Goal: Download file/media

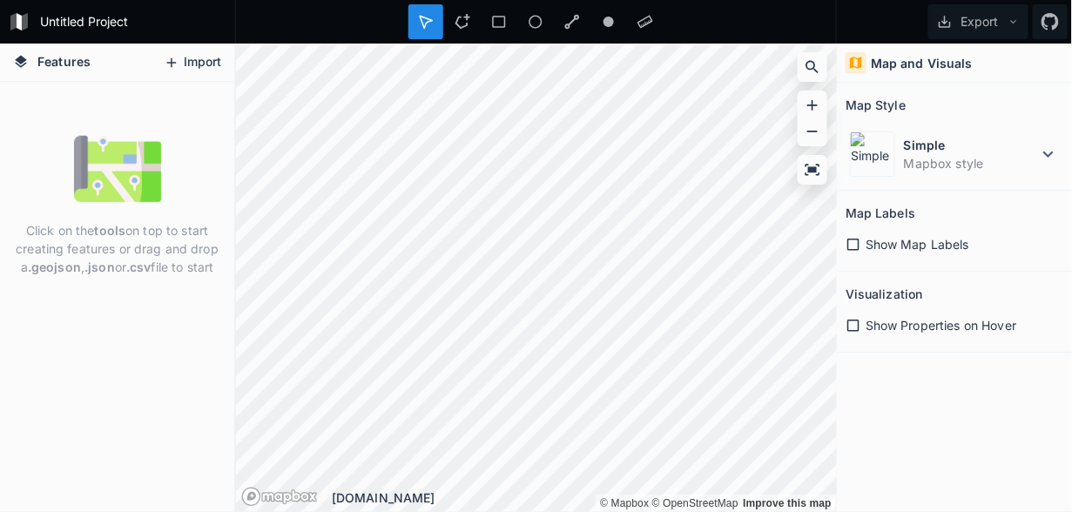
click at [193, 65] on button "Import" at bounding box center [192, 63] width 75 height 28
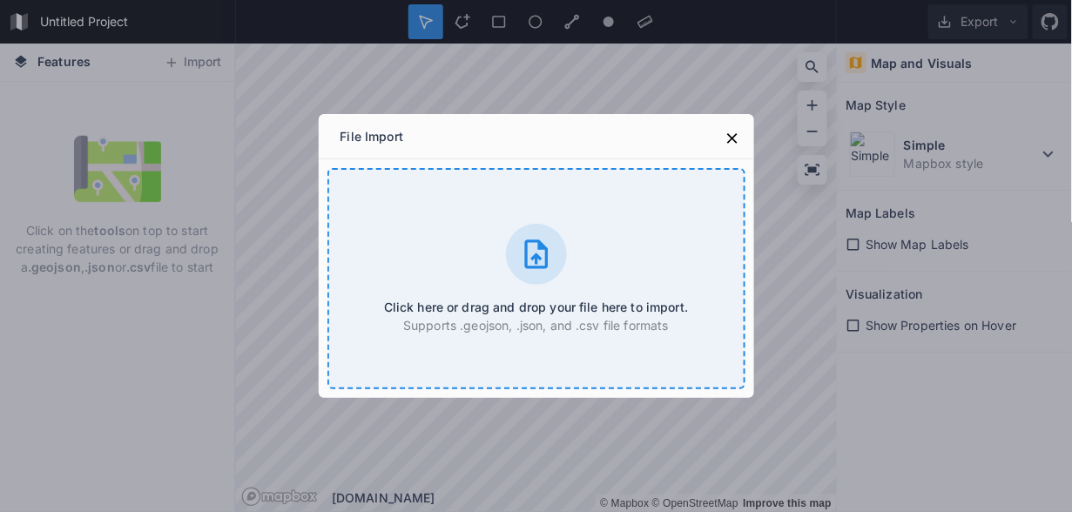
click at [515, 229] on div "Click here or drag and drop your file here to import. Supports .geojson, .json,…" at bounding box center [537, 278] width 418 height 221
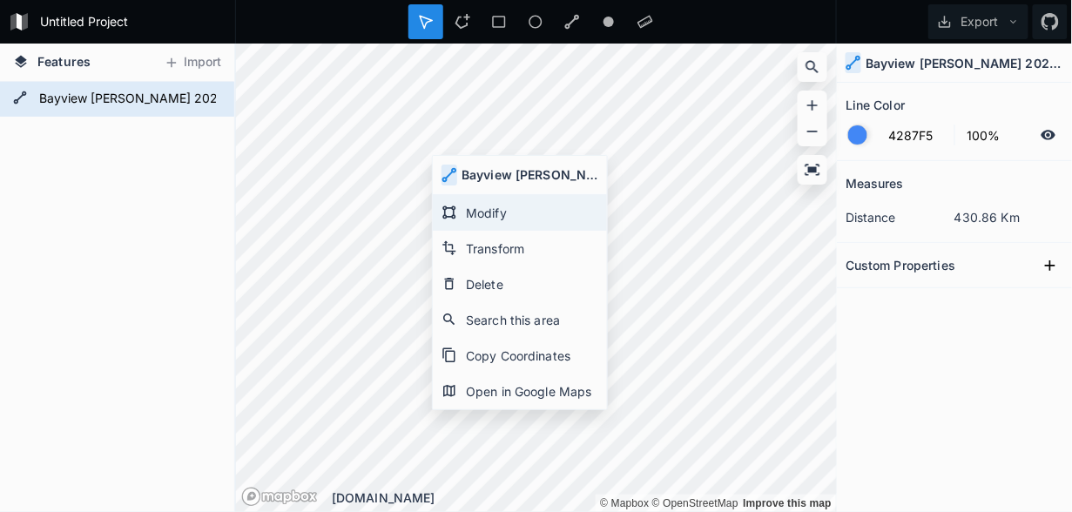
click at [514, 231] on div "Modify" at bounding box center [520, 249] width 174 height 36
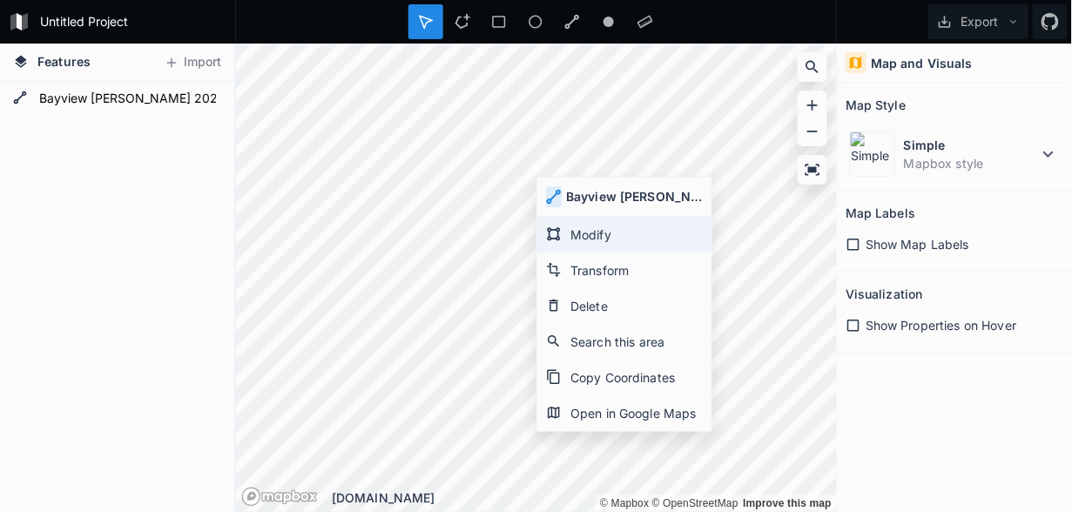
click at [590, 253] on div "Modify" at bounding box center [624, 271] width 174 height 36
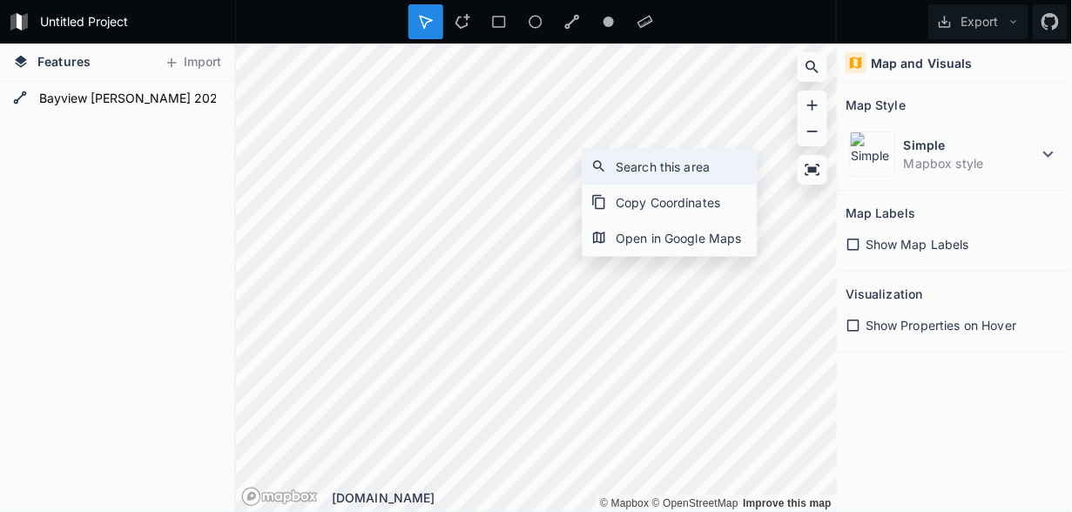
click at [583, 185] on div "Search this area" at bounding box center [670, 203] width 174 height 36
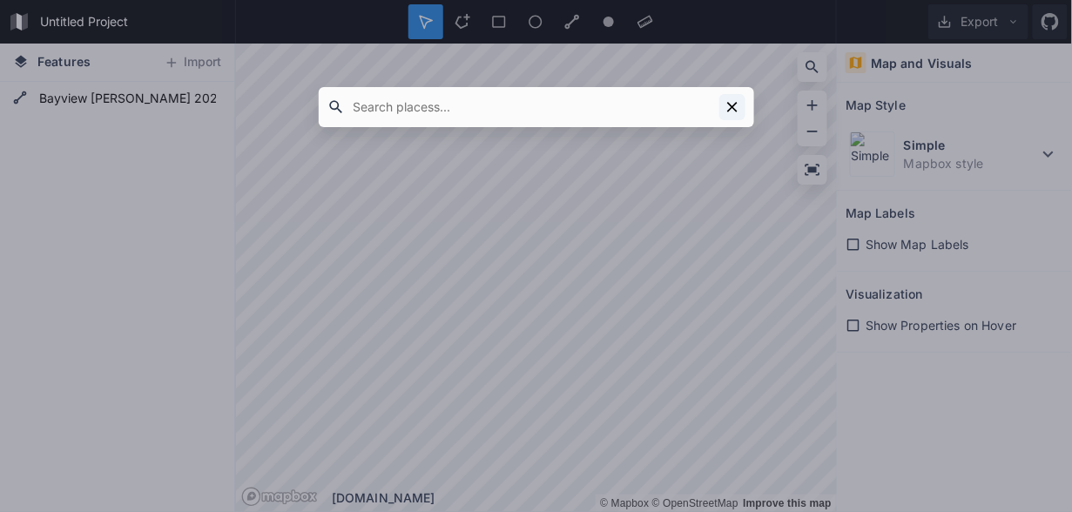
click at [727, 112] on icon at bounding box center [732, 106] width 17 height 17
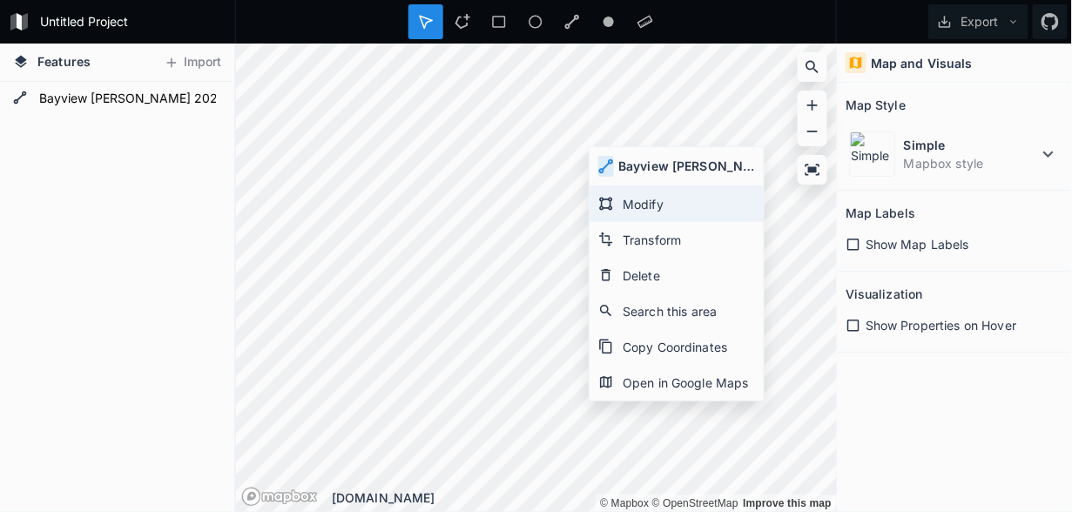
click at [644, 222] on div "Modify" at bounding box center [677, 240] width 174 height 36
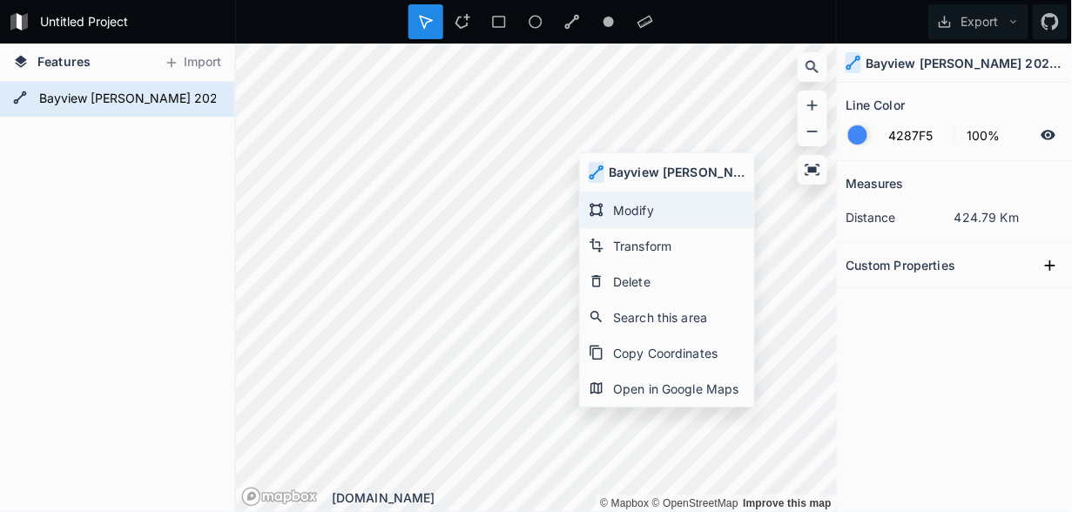
click at [615, 228] on div "Modify" at bounding box center [667, 246] width 174 height 36
click at [626, 229] on div "Modify" at bounding box center [665, 247] width 174 height 36
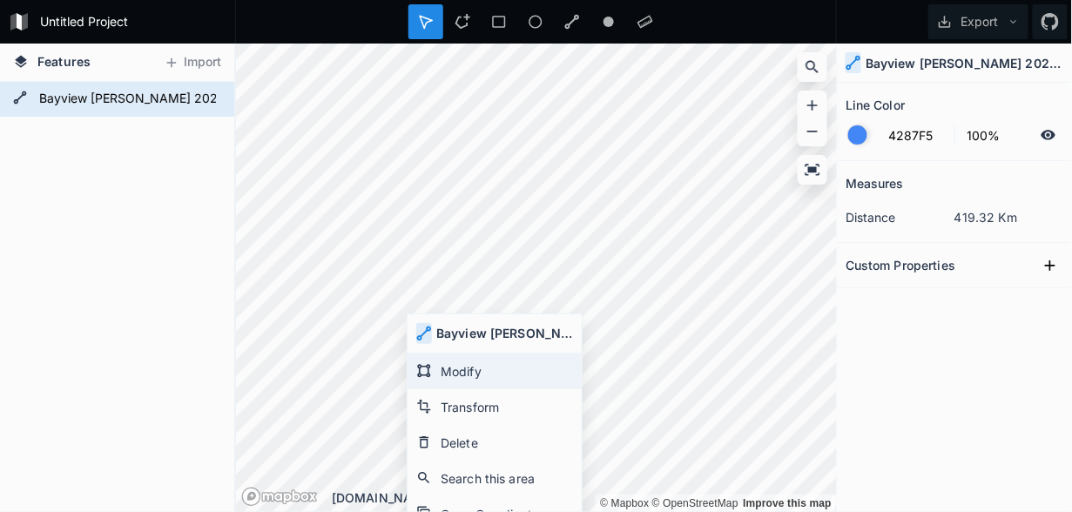
click at [481, 389] on div "Modify" at bounding box center [495, 407] width 174 height 36
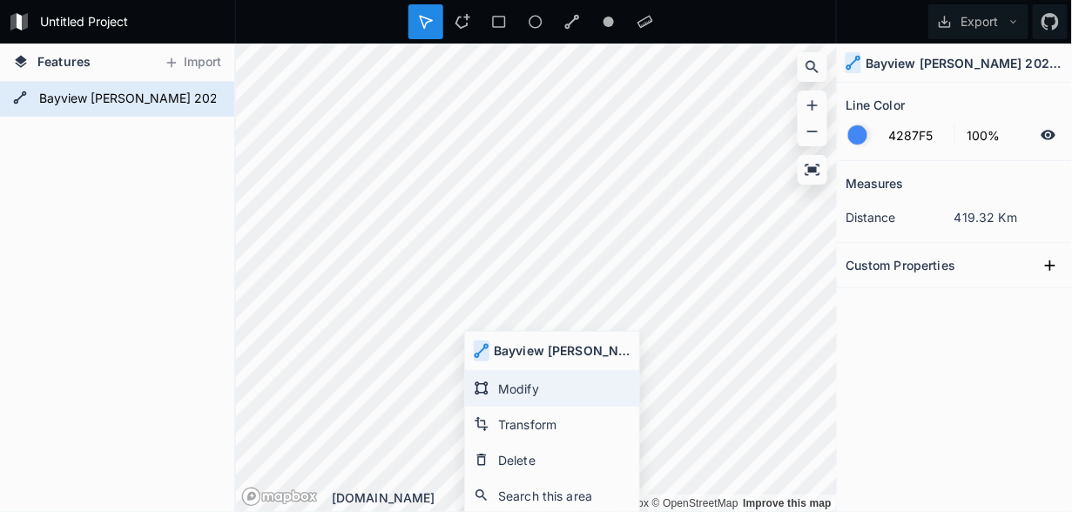
click at [510, 407] on div "Modify" at bounding box center [552, 425] width 174 height 36
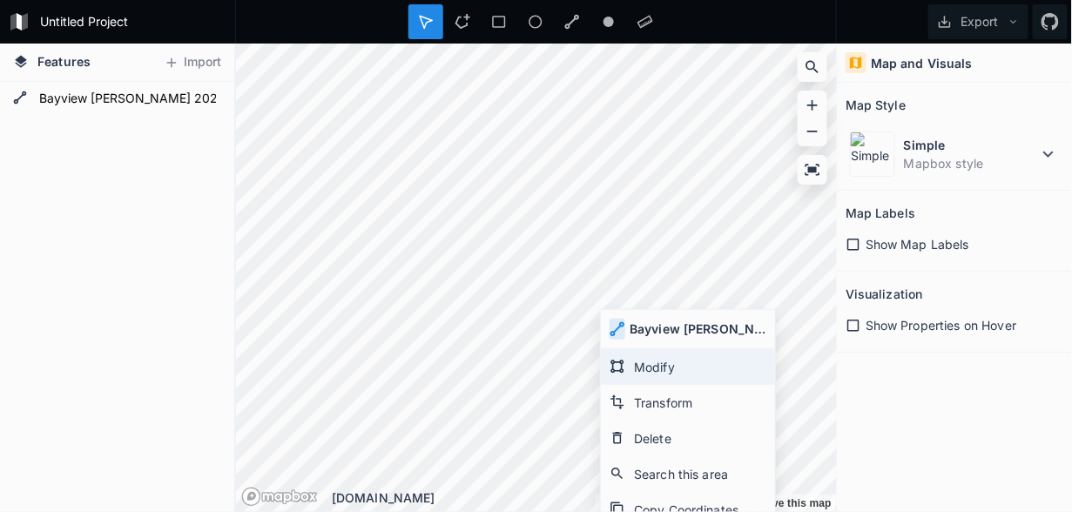
click at [653, 385] on div "Modify" at bounding box center [688, 403] width 174 height 36
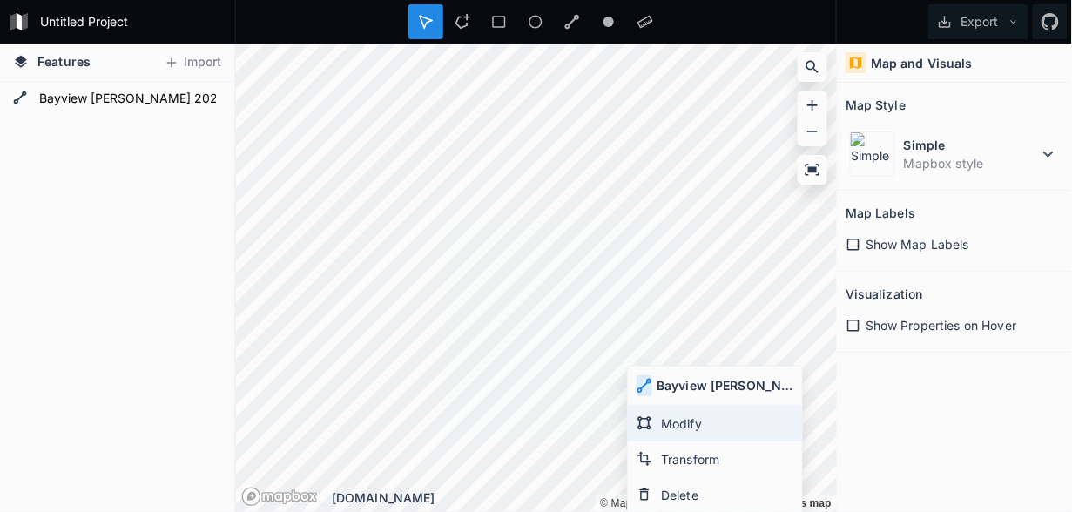
click at [701, 442] on div "Modify" at bounding box center [715, 460] width 174 height 36
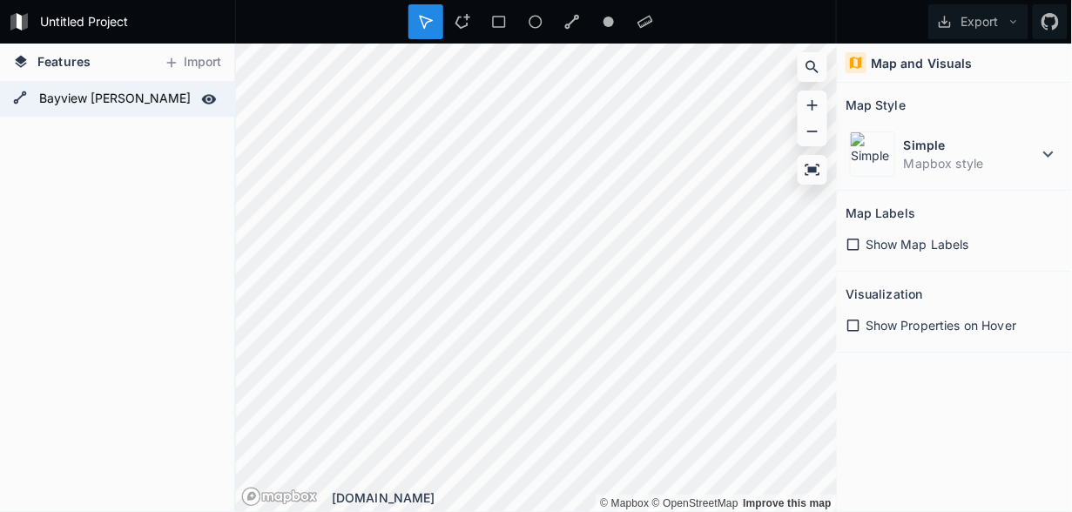
drag, startPoint x: 121, startPoint y: 92, endPoint x: 147, endPoint y: 94, distance: 26.2
click at [121, 92] on form "Bayview [PERSON_NAME] 2024 - Audacious" at bounding box center [115, 99] width 163 height 26
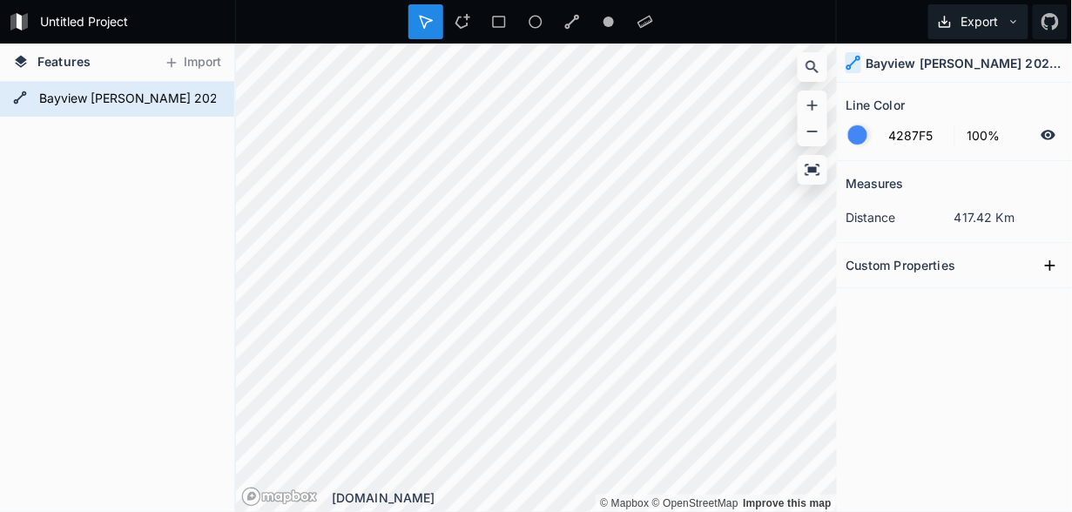
click at [972, 17] on button "Export" at bounding box center [979, 21] width 100 height 35
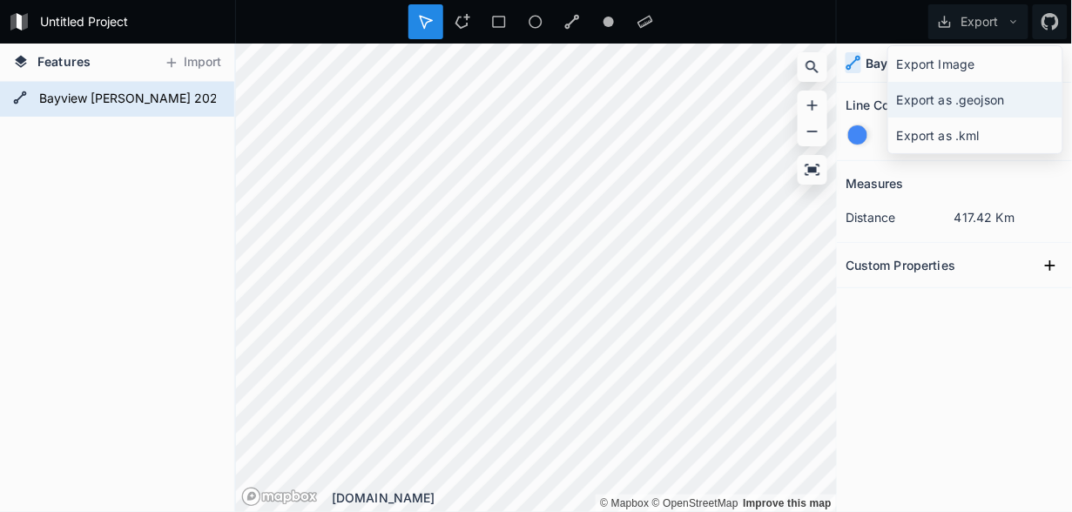
click at [971, 118] on div "Export as .geojson" at bounding box center [976, 136] width 174 height 36
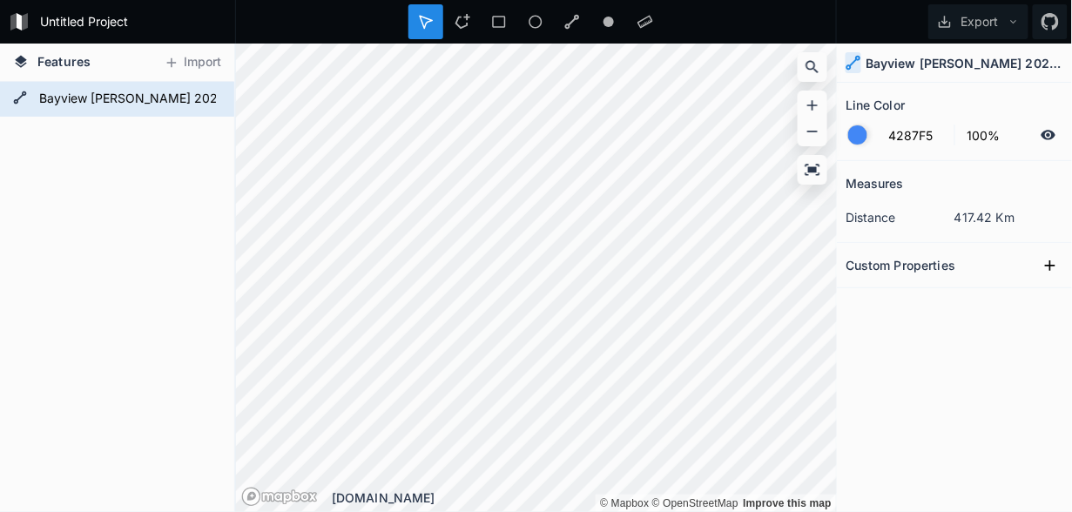
drag, startPoint x: 101, startPoint y: 203, endPoint x: 110, endPoint y: 173, distance: 30.9
click at [101, 203] on div "Bayview [PERSON_NAME] 2024 - Audacious" at bounding box center [117, 297] width 234 height 430
click at [127, 102] on form "Bayview [PERSON_NAME] 2024 - Audacious" at bounding box center [115, 99] width 163 height 26
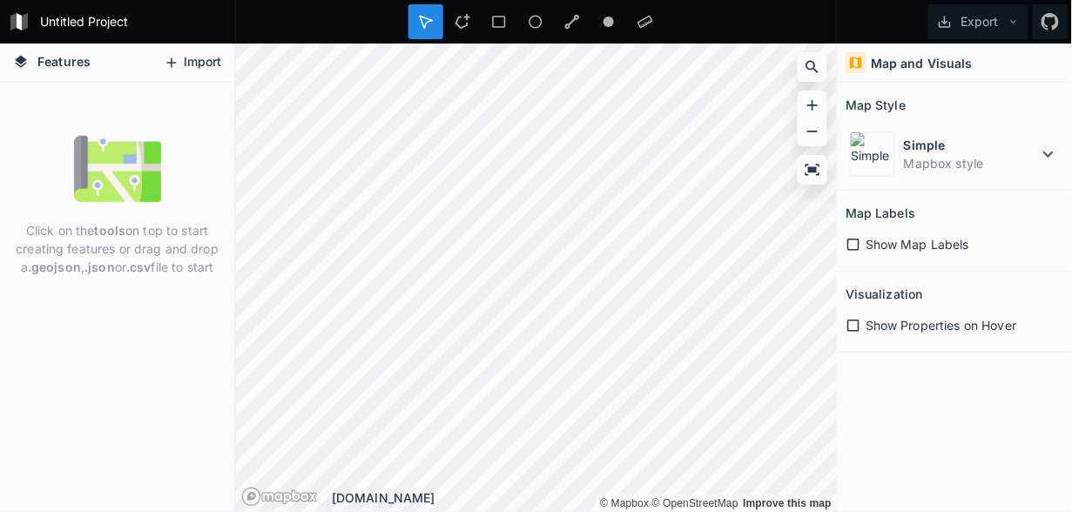
click at [186, 57] on button "Import" at bounding box center [192, 63] width 75 height 28
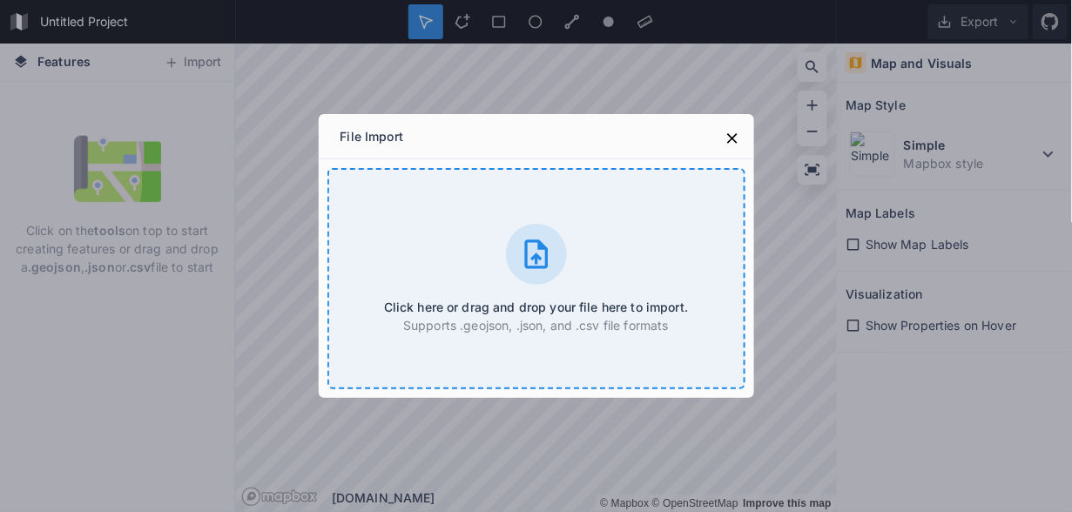
click at [531, 247] on icon at bounding box center [536, 254] width 35 height 35
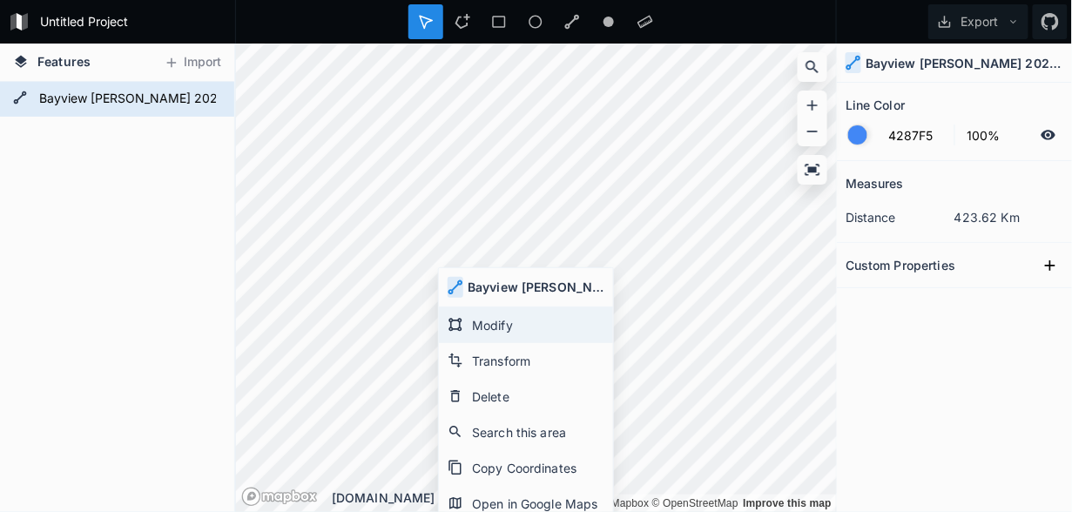
click at [490, 343] on div "Modify" at bounding box center [526, 361] width 174 height 36
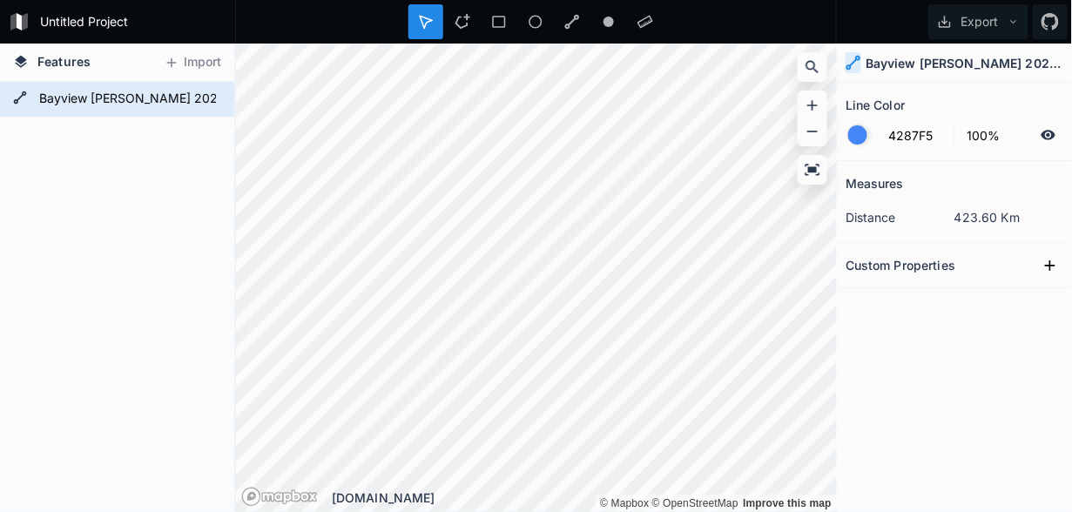
click at [596, 500] on div "© Mapbox © OpenStreetMap Improve this map © Mapbox © OpenStreetMap Improve this…" at bounding box center [536, 278] width 600 height 469
click at [555, 483] on div "Modify" at bounding box center [604, 501] width 174 height 36
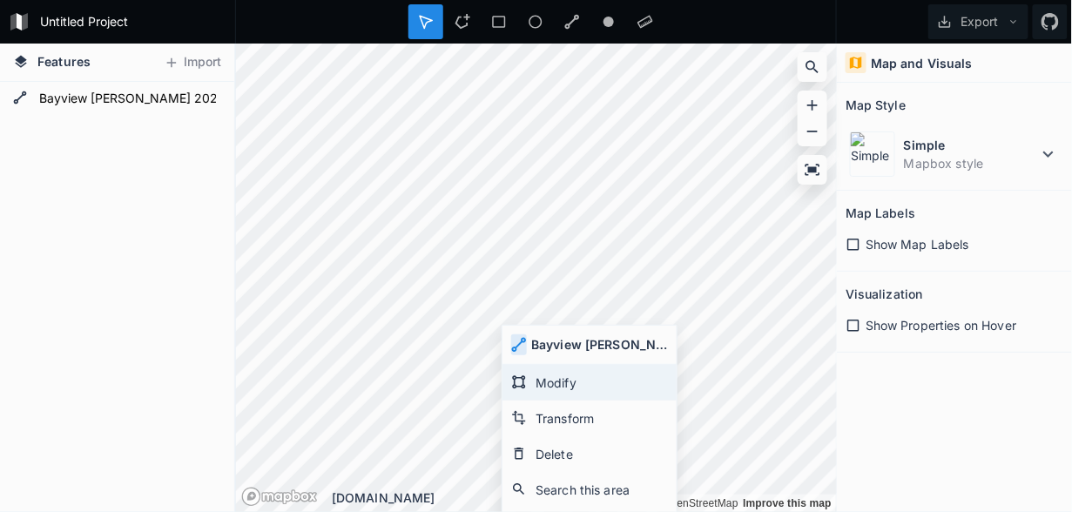
click at [557, 401] on div "Modify" at bounding box center [590, 419] width 174 height 36
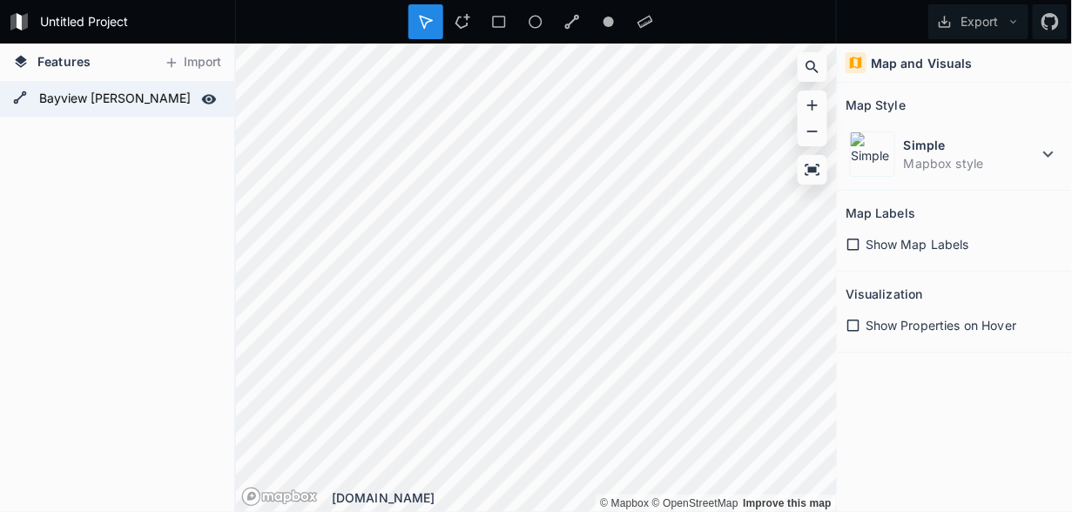
click at [97, 89] on form "Bayview [PERSON_NAME] 2025 - Audacious" at bounding box center [115, 99] width 163 height 26
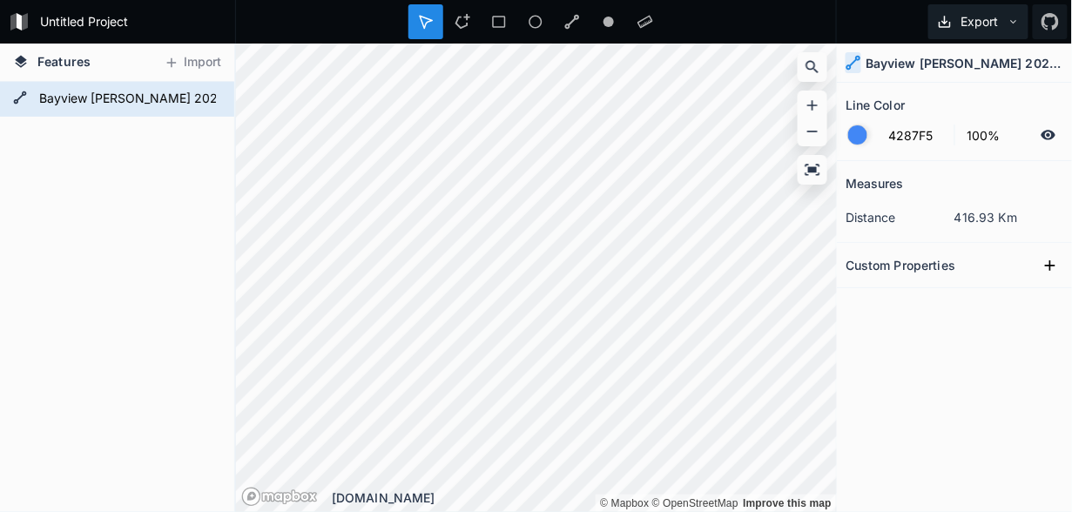
click at [994, 20] on button "Export" at bounding box center [979, 21] width 100 height 35
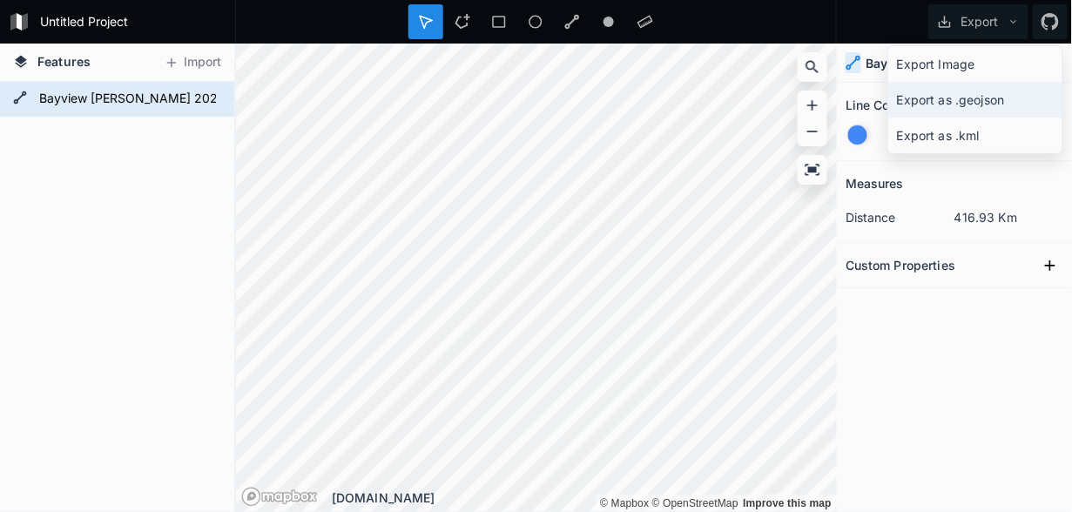
click at [980, 118] on div "Export as .geojson" at bounding box center [976, 136] width 174 height 36
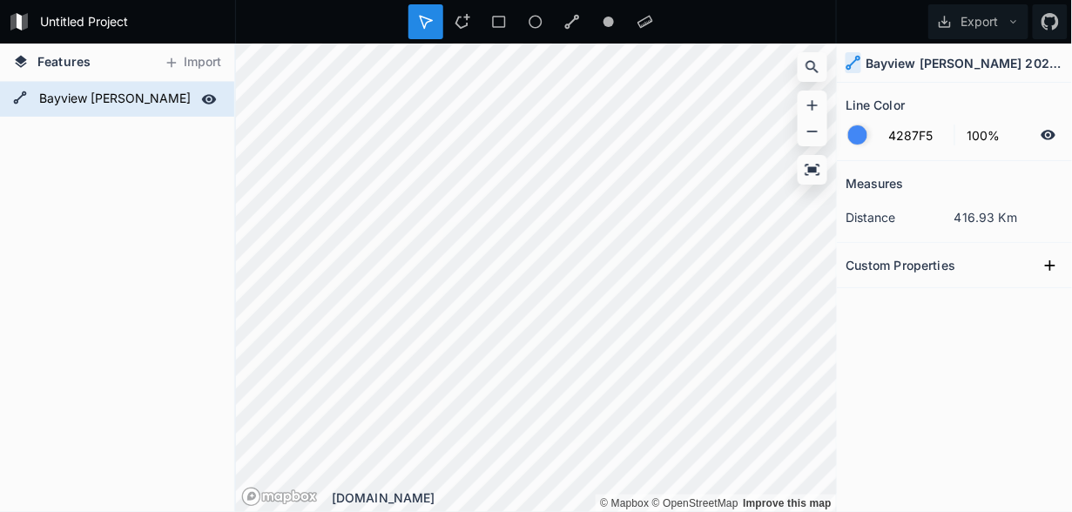
click at [185, 104] on form "Bayview [PERSON_NAME] 2025 - Audacious" at bounding box center [115, 99] width 163 height 26
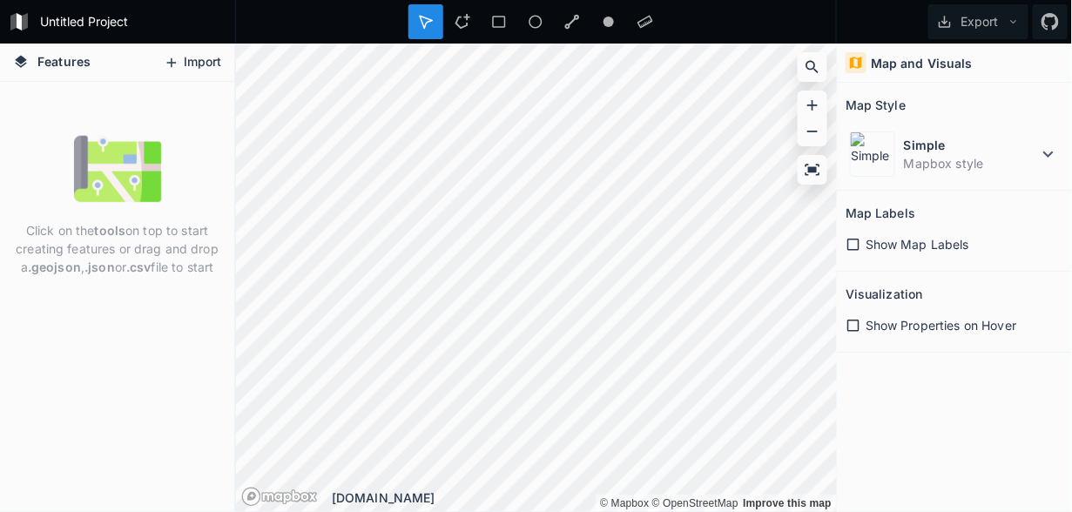
click at [204, 66] on button "Import" at bounding box center [192, 63] width 75 height 28
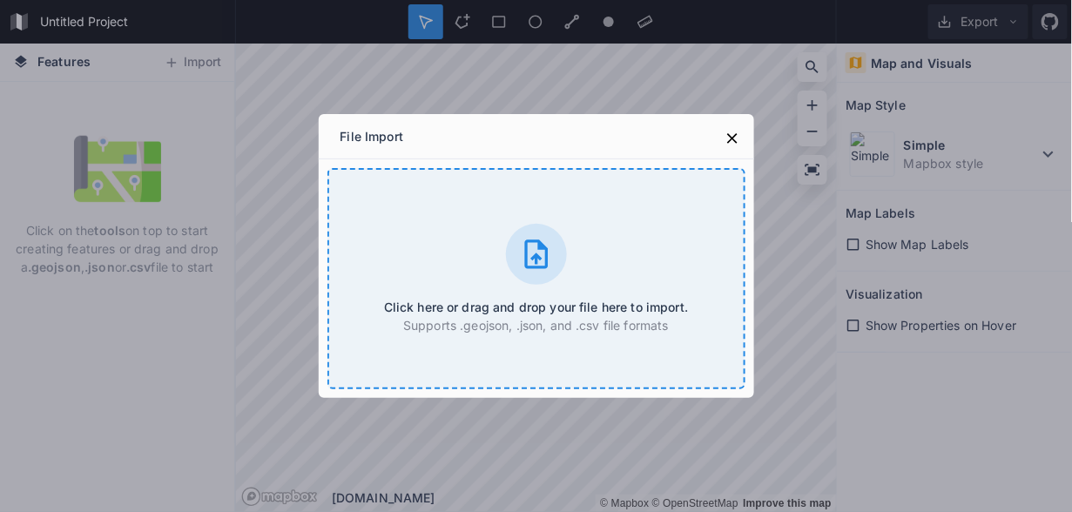
click at [547, 272] on div at bounding box center [536, 254] width 61 height 61
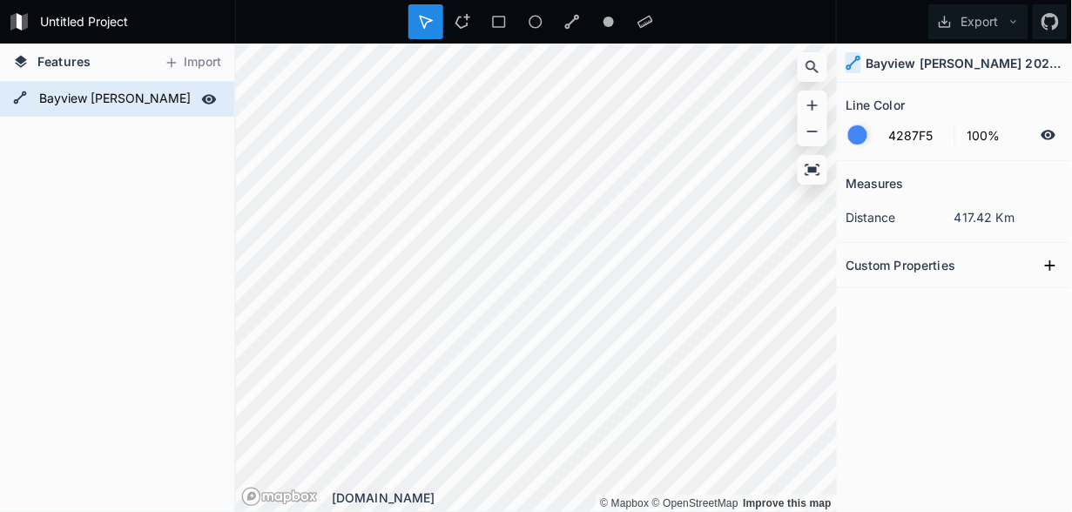
click at [110, 97] on form "Bayview [PERSON_NAME] 2024 - Audacious" at bounding box center [115, 99] width 163 height 26
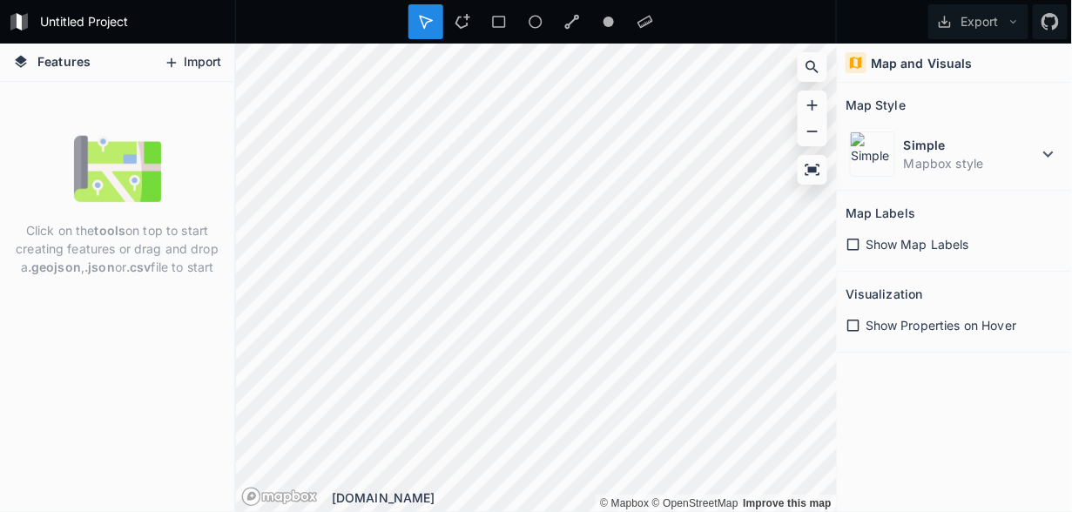
click at [193, 61] on button "Import" at bounding box center [192, 63] width 75 height 28
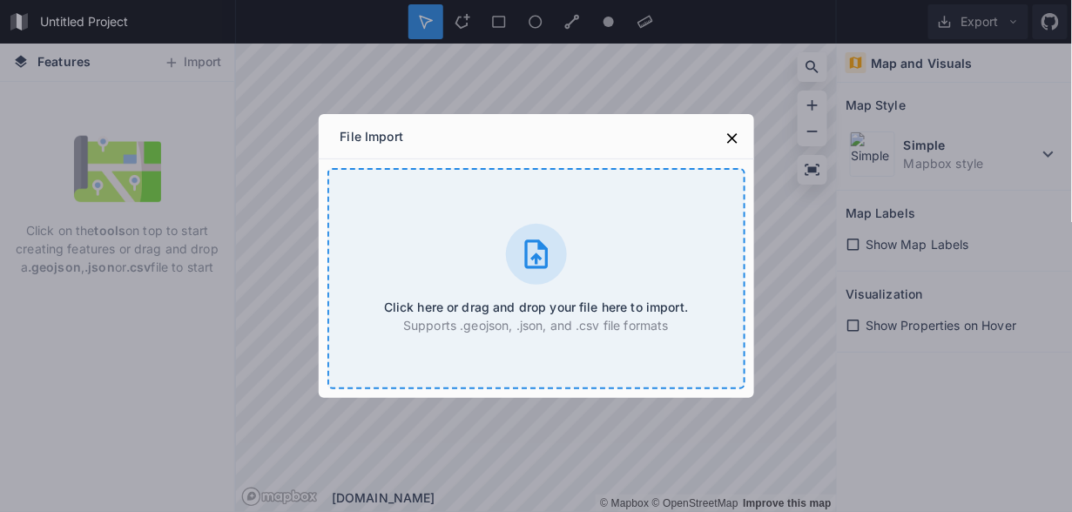
click at [539, 245] on icon at bounding box center [536, 254] width 24 height 29
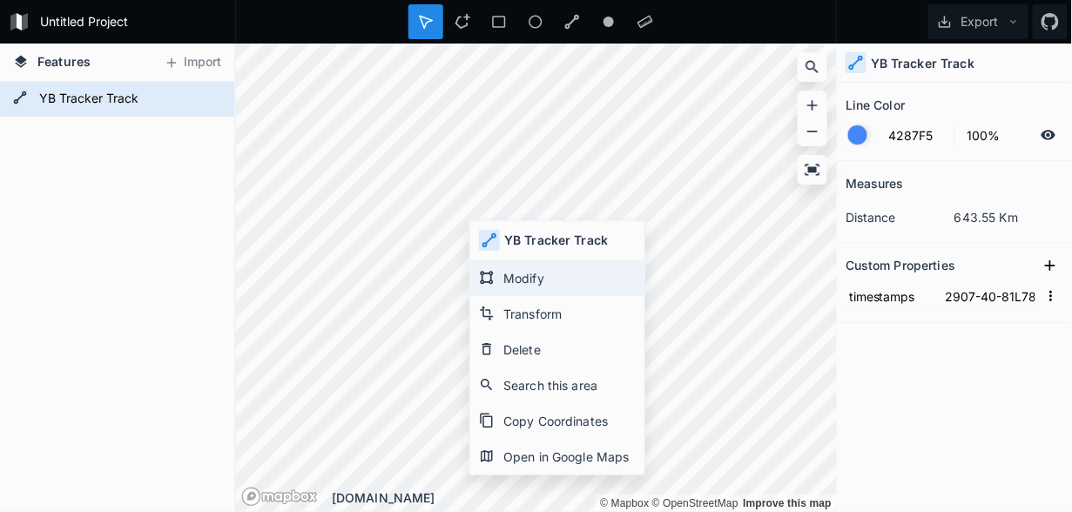
click at [524, 296] on div "Modify" at bounding box center [557, 314] width 174 height 36
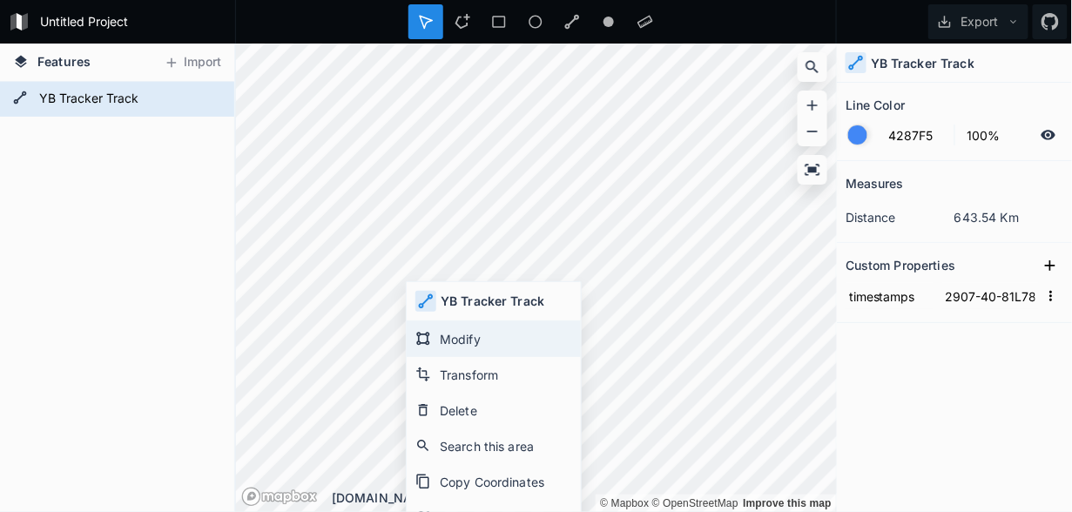
click at [446, 357] on div "Modify" at bounding box center [494, 375] width 174 height 36
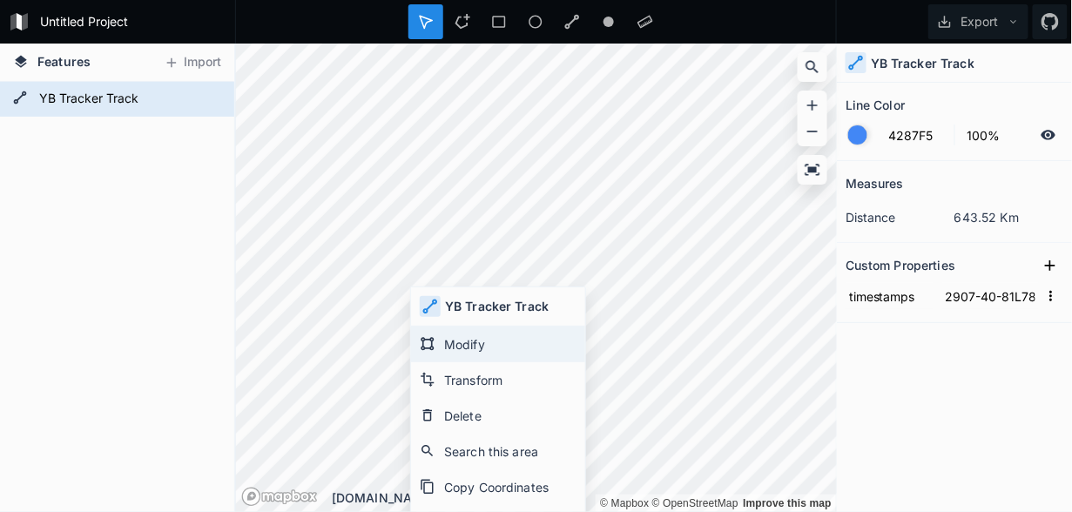
click at [461, 362] on div "Modify" at bounding box center [498, 380] width 174 height 36
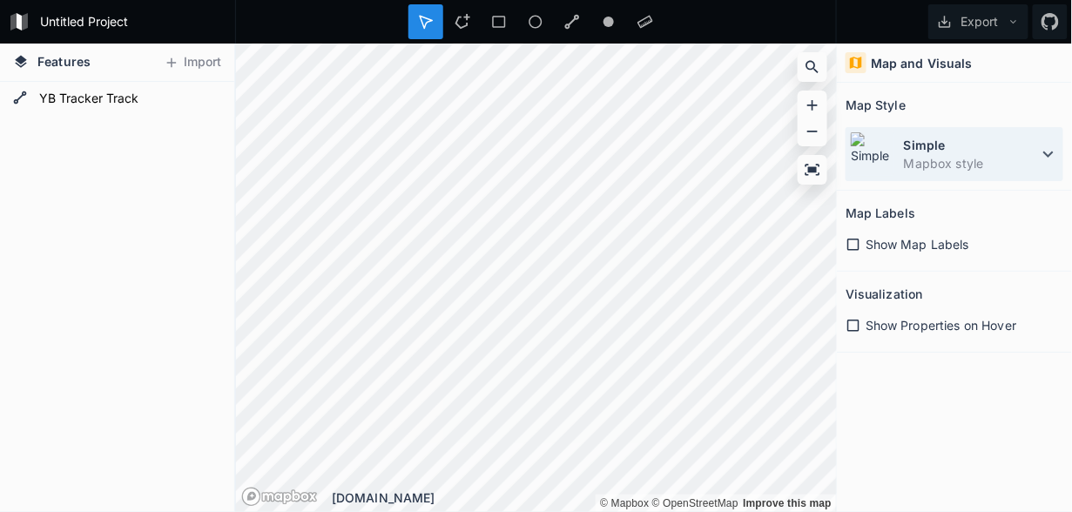
click at [1017, 149] on dt "Simple" at bounding box center [971, 145] width 134 height 18
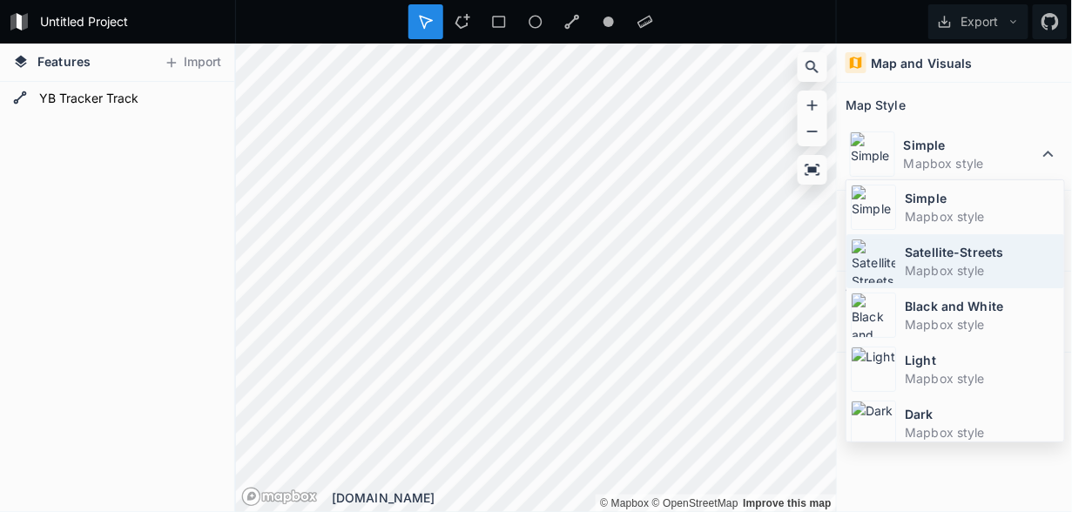
click at [990, 274] on dd "Mapbox style" at bounding box center [982, 270] width 155 height 18
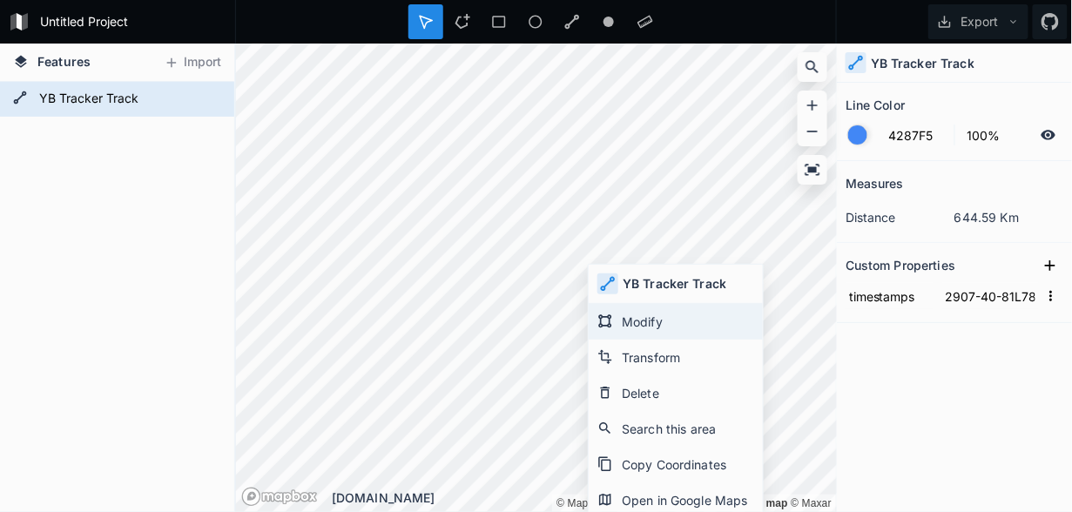
click at [639, 340] on div "Modify" at bounding box center [676, 358] width 174 height 36
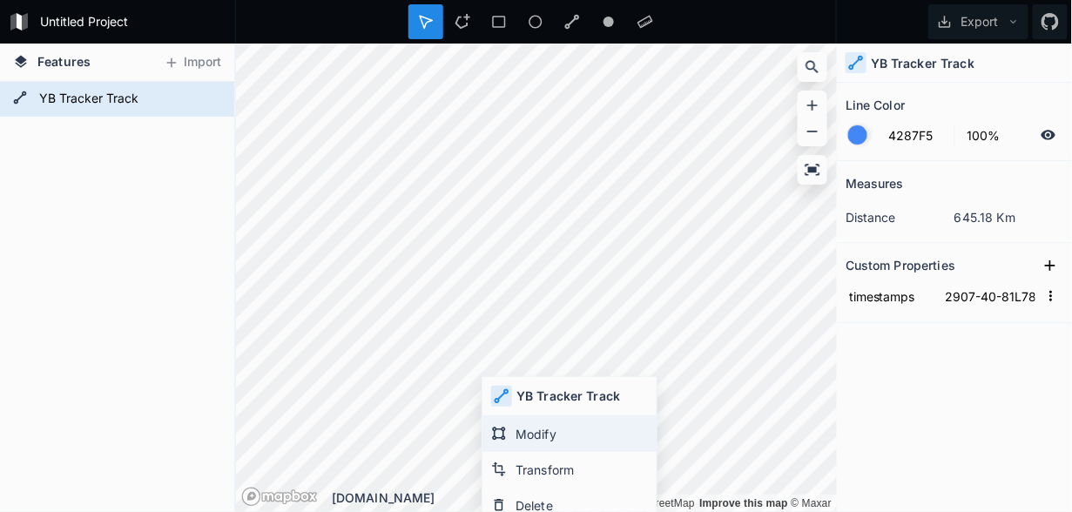
click at [535, 452] on div "Modify" at bounding box center [570, 470] width 174 height 36
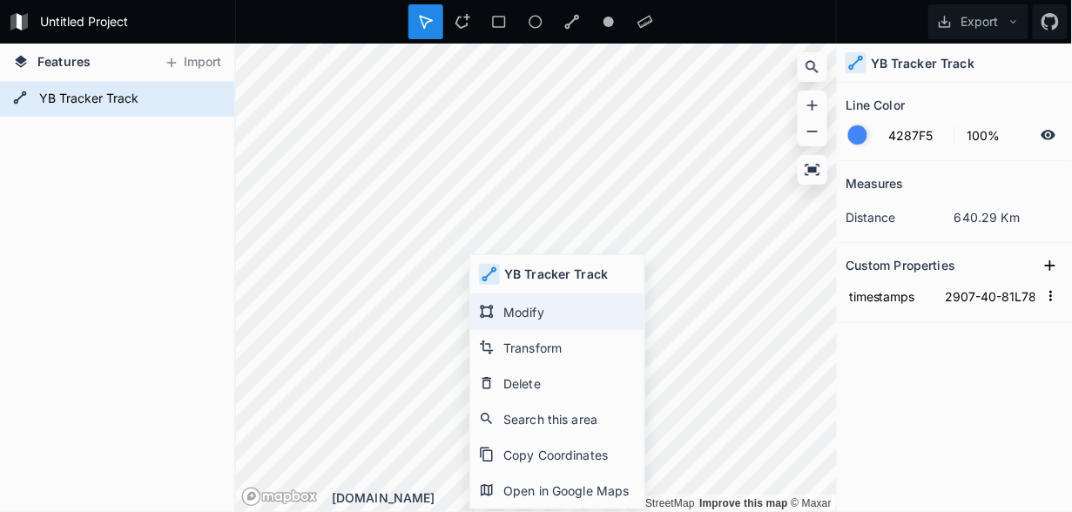
click at [509, 330] on div "Modify" at bounding box center [557, 348] width 174 height 36
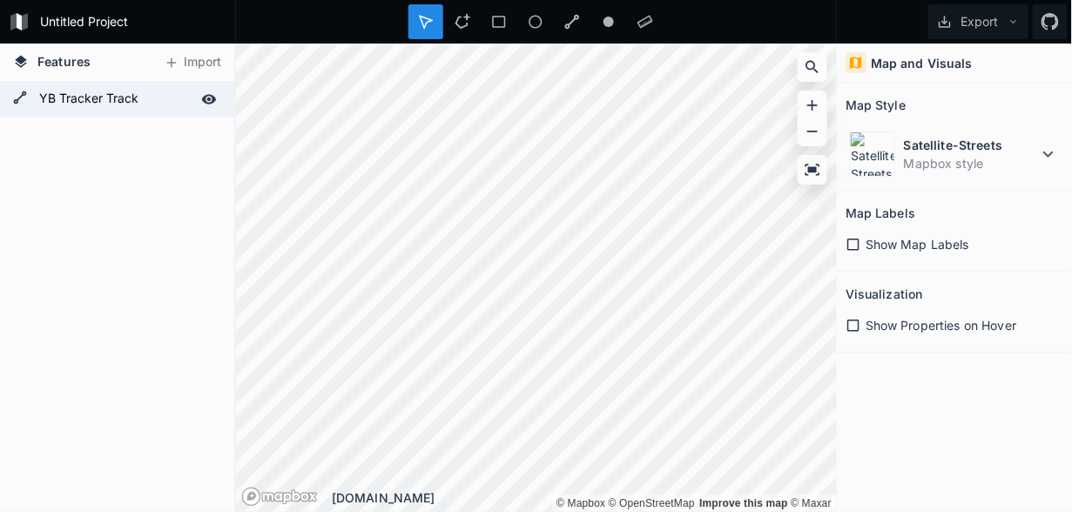
click at [98, 108] on form "YB Tracker Track" at bounding box center [115, 99] width 163 height 26
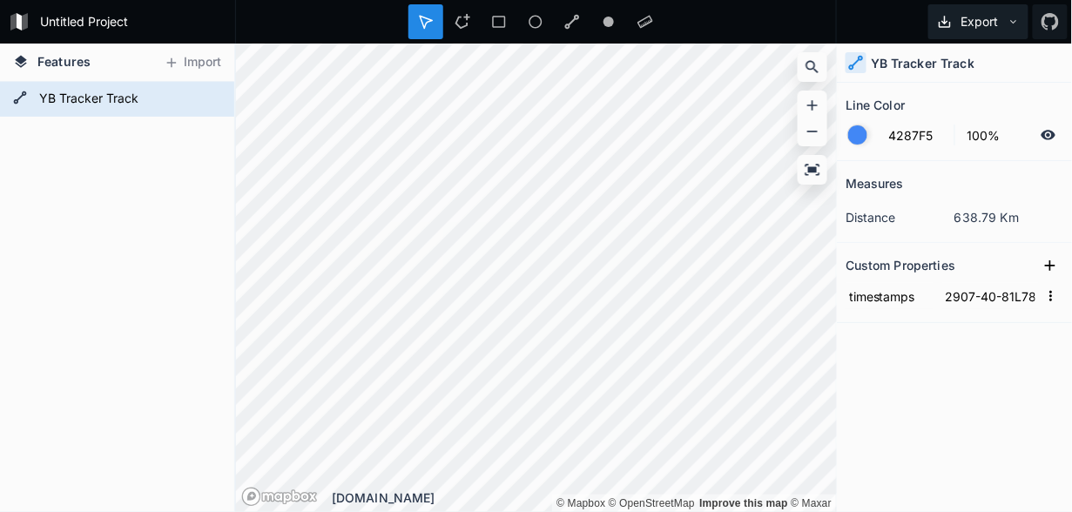
click at [978, 30] on button "Export" at bounding box center [979, 21] width 100 height 35
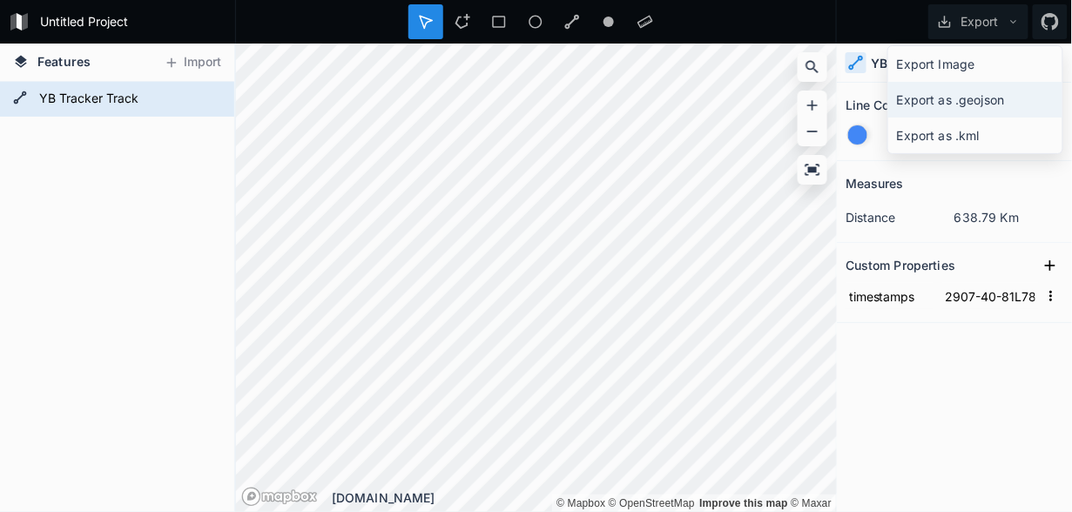
click at [955, 118] on div "Export as .geojson" at bounding box center [976, 136] width 174 height 36
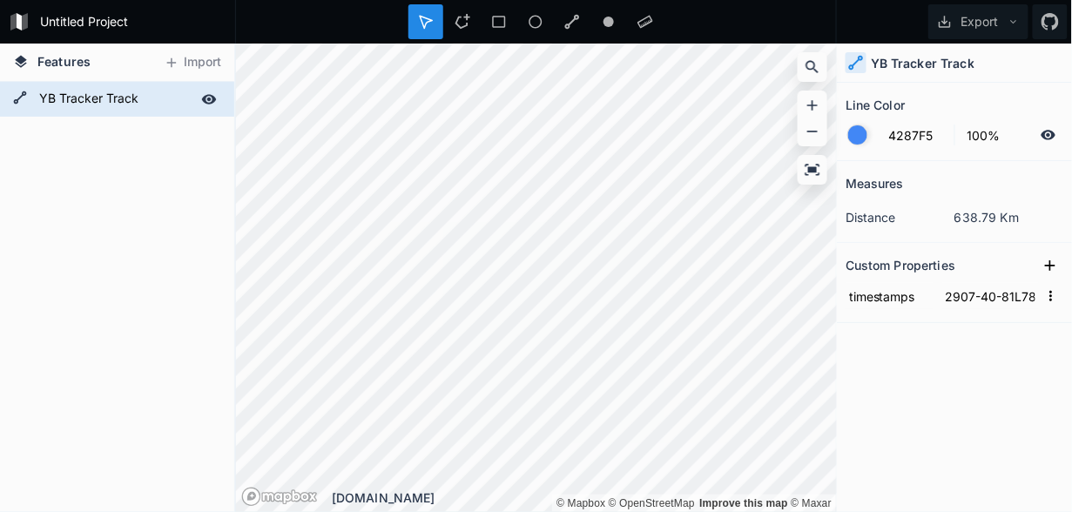
click at [130, 98] on form "YB Tracker Track" at bounding box center [115, 99] width 163 height 26
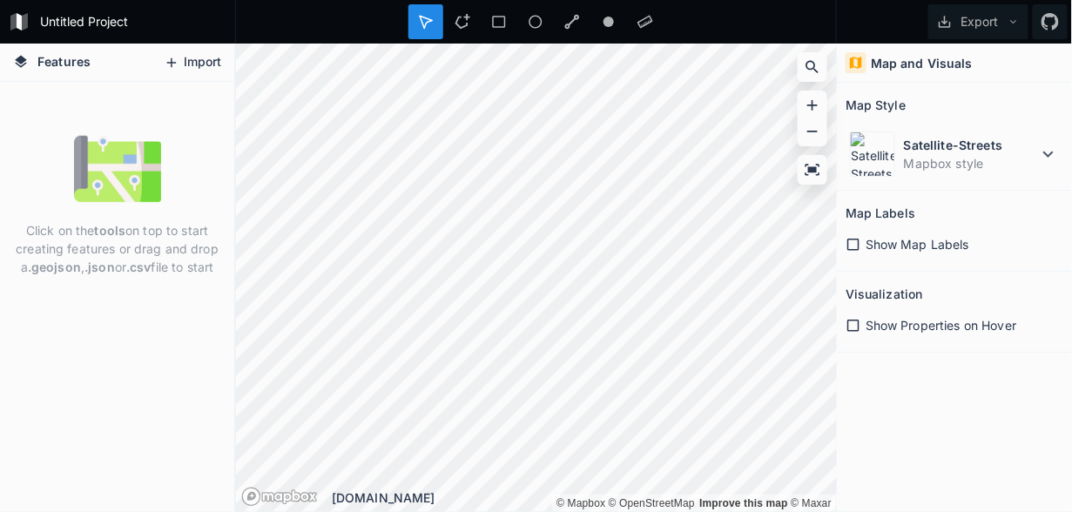
click at [193, 63] on button "Import" at bounding box center [192, 63] width 75 height 28
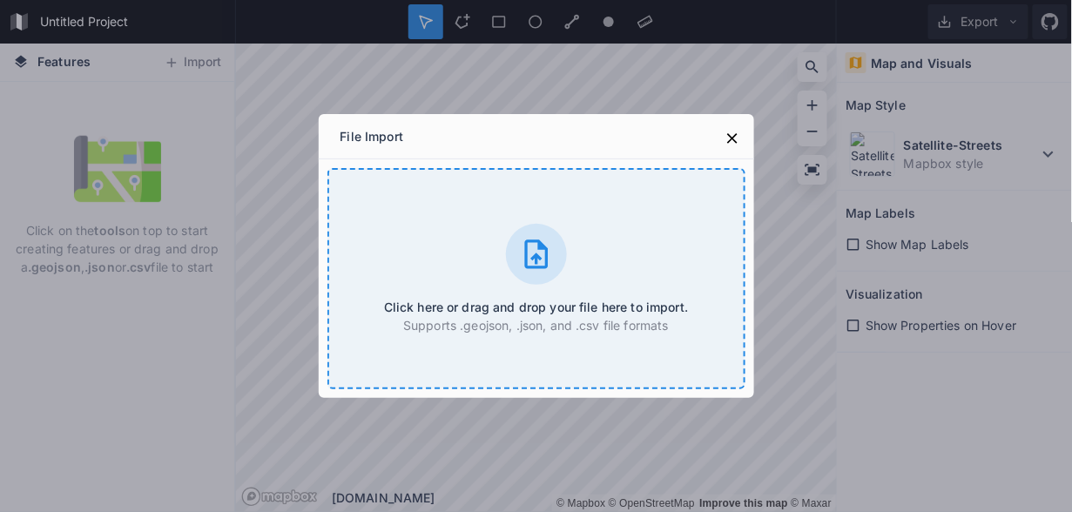
click at [517, 260] on div at bounding box center [536, 254] width 61 height 61
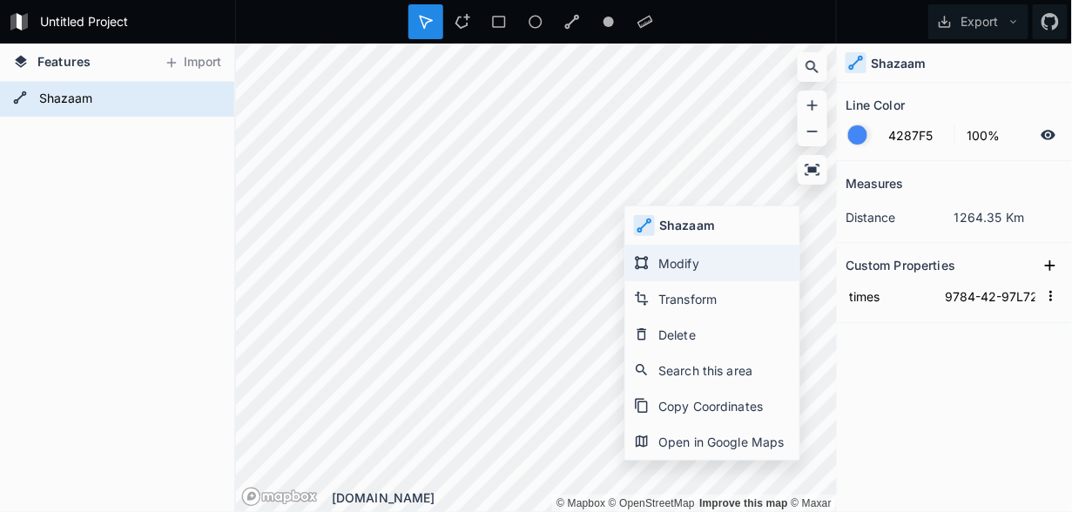
click at [692, 281] on div "Modify" at bounding box center [712, 299] width 174 height 36
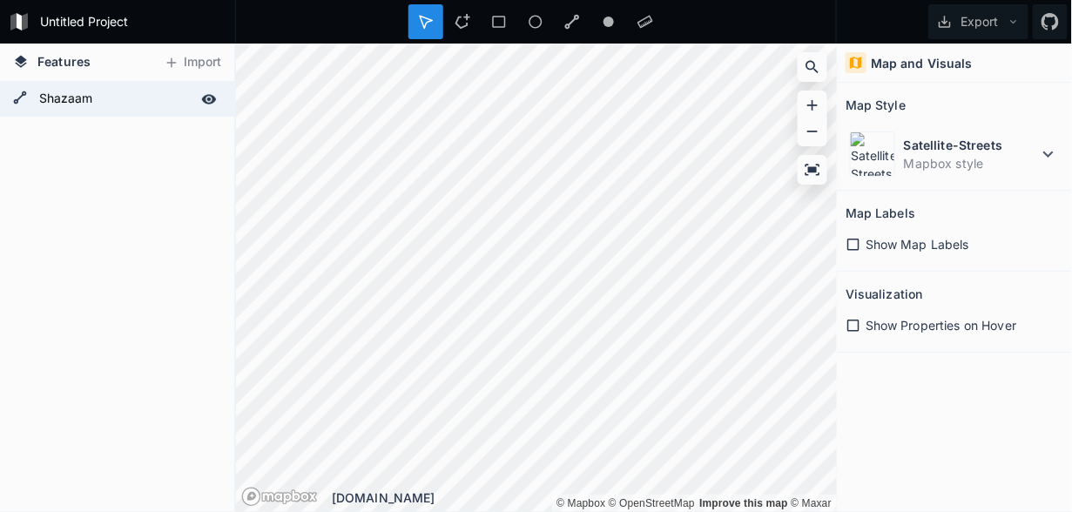
click at [108, 105] on form "Shazaam" at bounding box center [115, 99] width 163 height 26
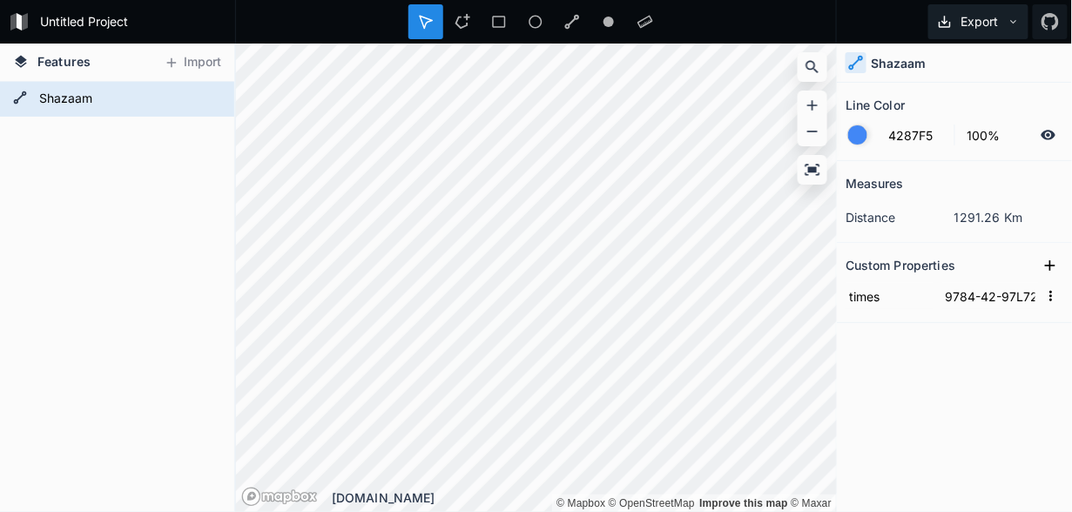
click at [976, 27] on button "Export" at bounding box center [979, 21] width 100 height 35
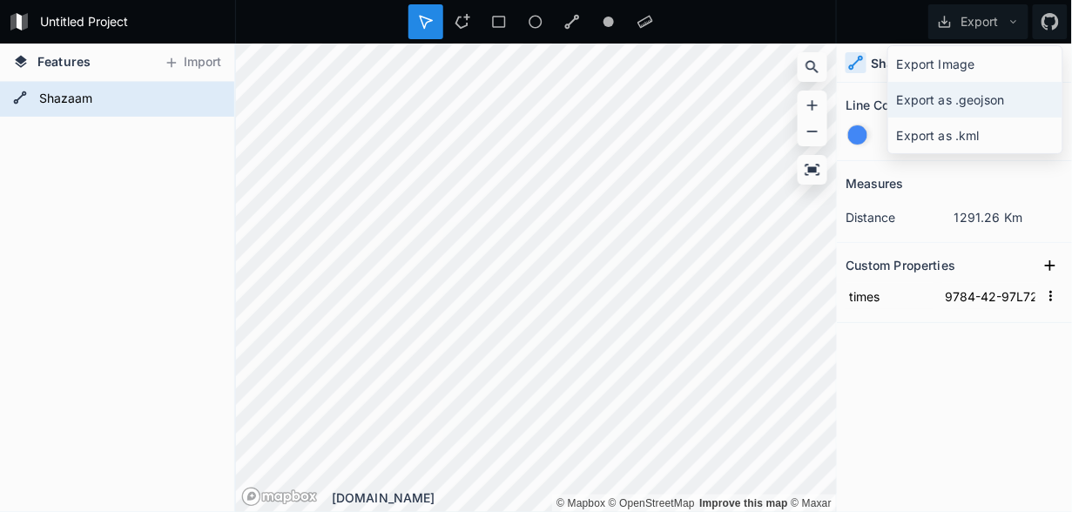
click at [980, 118] on div "Export as .geojson" at bounding box center [976, 136] width 174 height 36
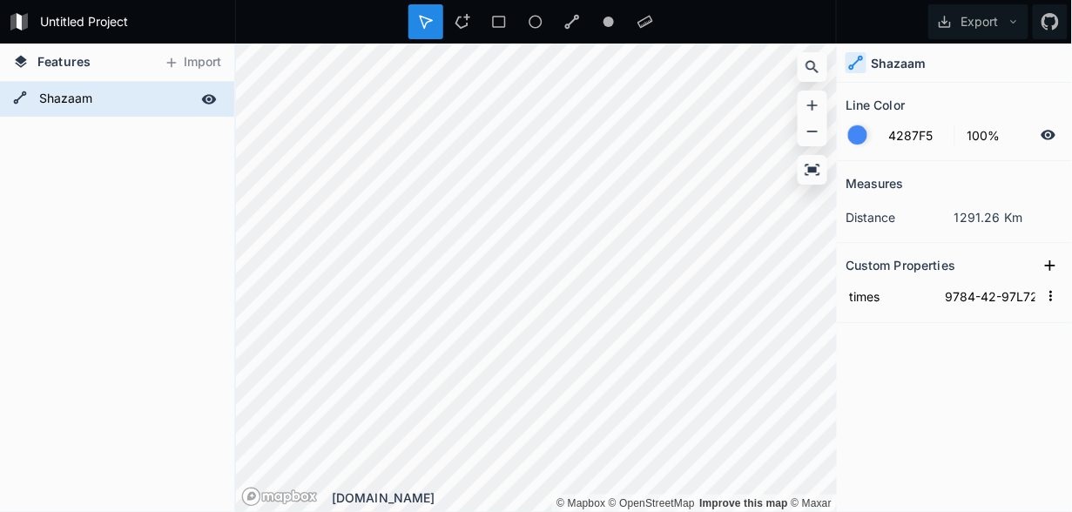
click at [154, 107] on form "Shazaam" at bounding box center [115, 99] width 163 height 26
